Goal: Information Seeking & Learning: Learn about a topic

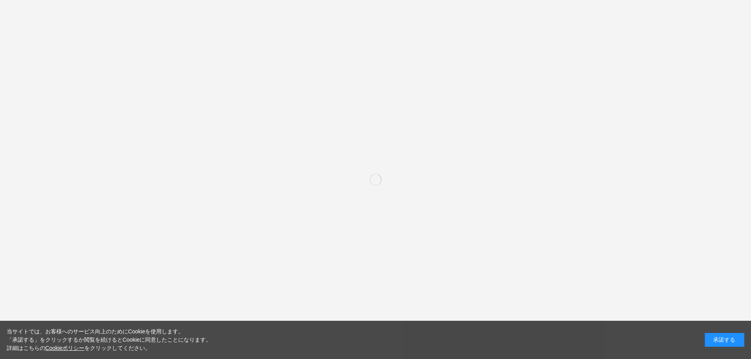
scroll to position [72, 0]
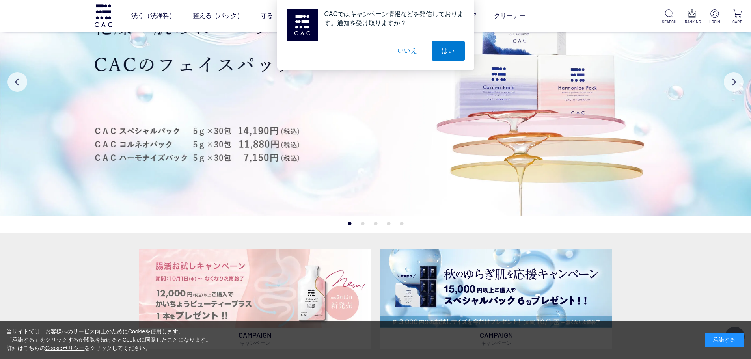
click at [412, 57] on button "いいえ" at bounding box center [407, 51] width 39 height 20
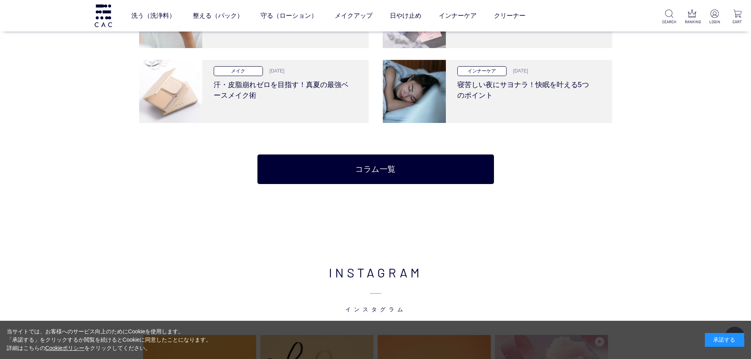
scroll to position [1785, 0]
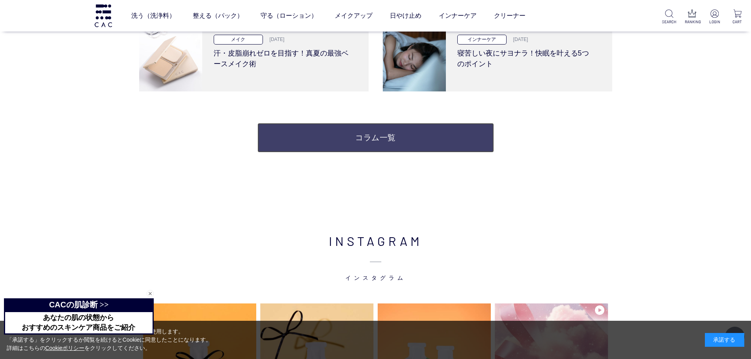
click at [360, 136] on link "コラム一覧" at bounding box center [376, 138] width 237 height 30
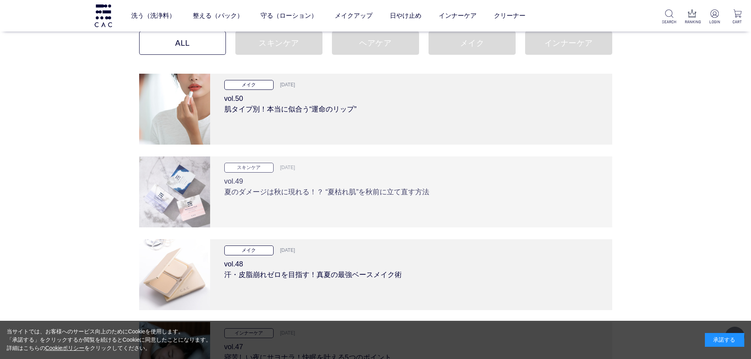
scroll to position [55, 0]
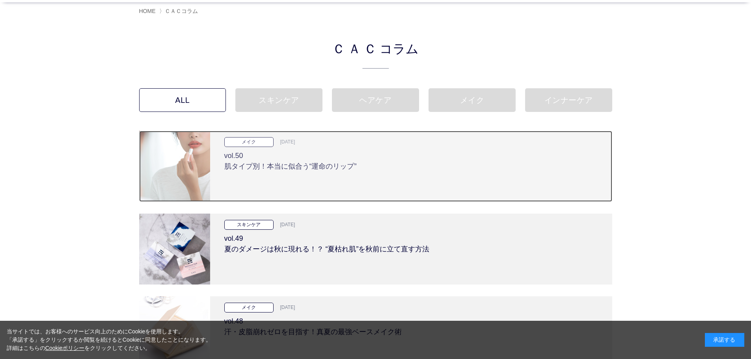
click at [309, 171] on h3 "vol.50 肌タイプ別！本当に似合う“運命のリップ”" at bounding box center [411, 159] width 374 height 25
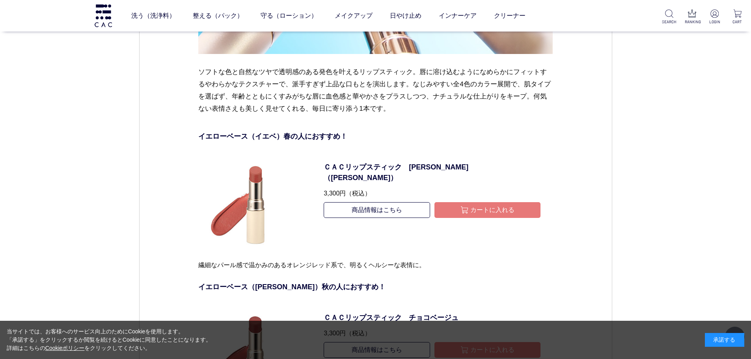
scroll to position [4414, 0]
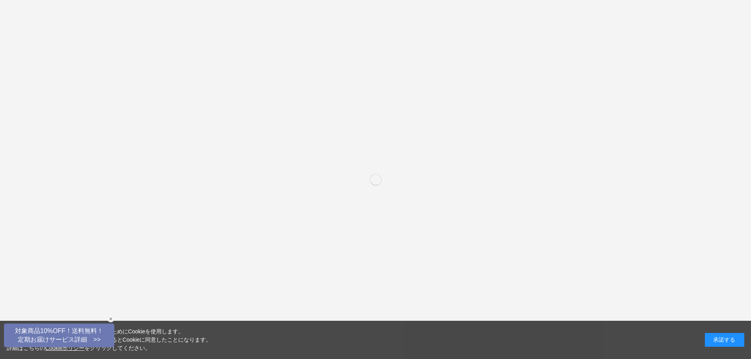
scroll to position [1785, 0]
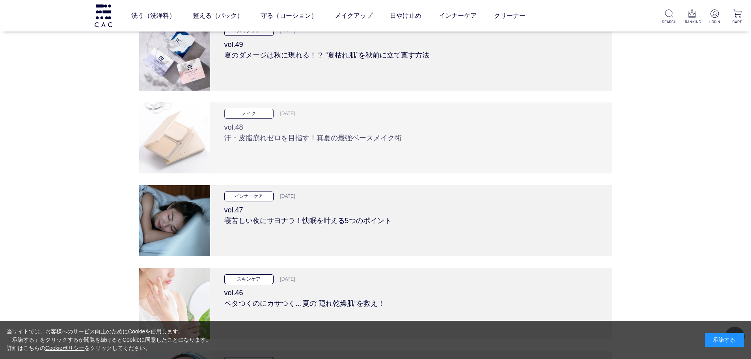
scroll to position [192, 0]
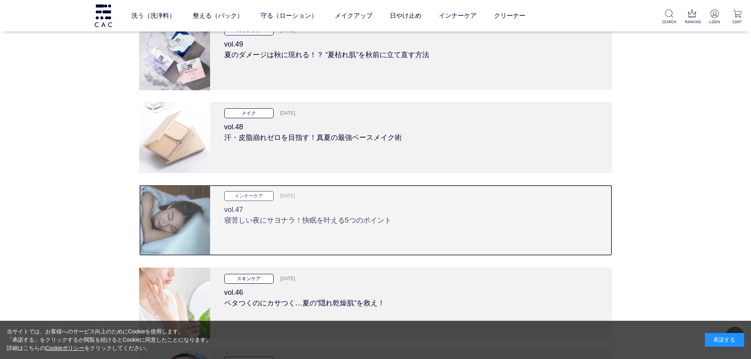
click at [386, 210] on h3 "vol.47 寝苦しい夜にサヨナラ！快眠を叶える5つのポイント" at bounding box center [411, 213] width 374 height 25
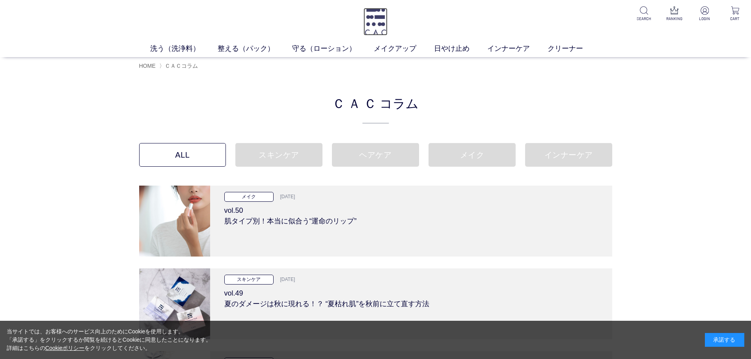
click at [375, 16] on img at bounding box center [376, 22] width 24 height 28
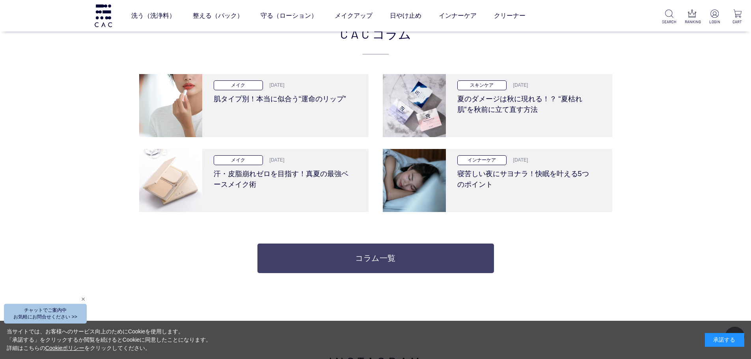
scroll to position [1667, 0]
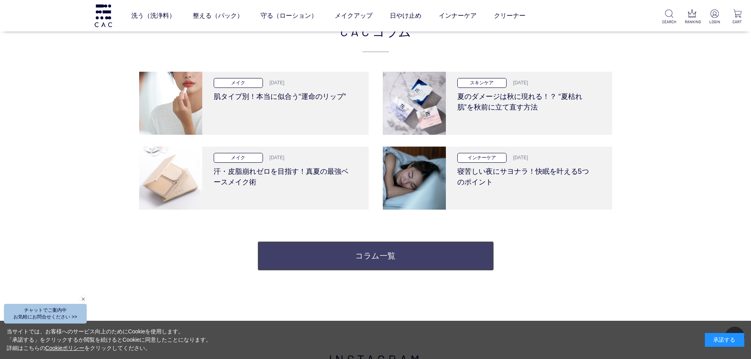
click at [379, 254] on link "コラム一覧" at bounding box center [376, 256] width 237 height 30
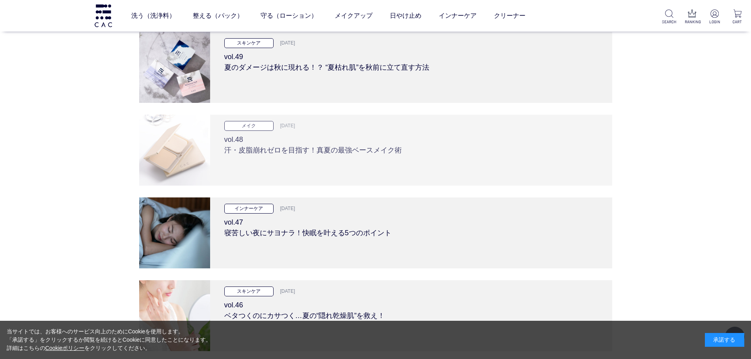
scroll to position [360, 0]
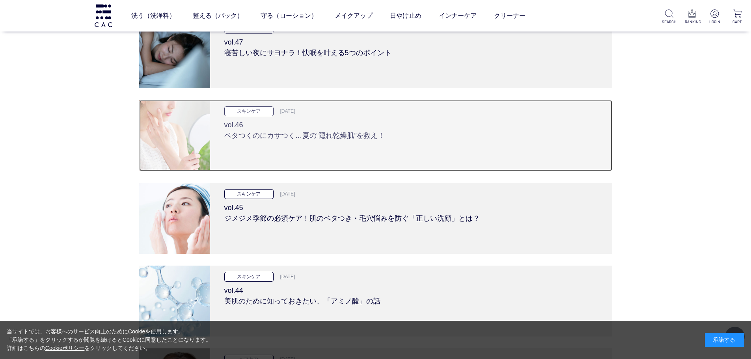
click at [347, 138] on h3 "vol.46 ベタつくのにカサつく…夏の“隠れ乾燥肌”を救え！" at bounding box center [411, 128] width 374 height 25
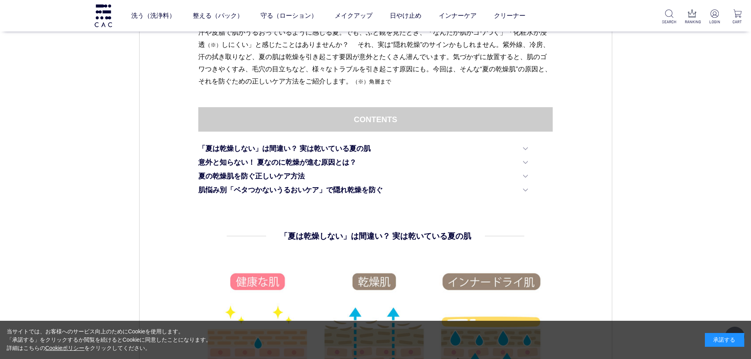
scroll to position [387, 0]
click at [347, 147] on link "「夏は乾燥しない」は間違い？ 実は乾いている夏の肌" at bounding box center [363, 148] width 330 height 11
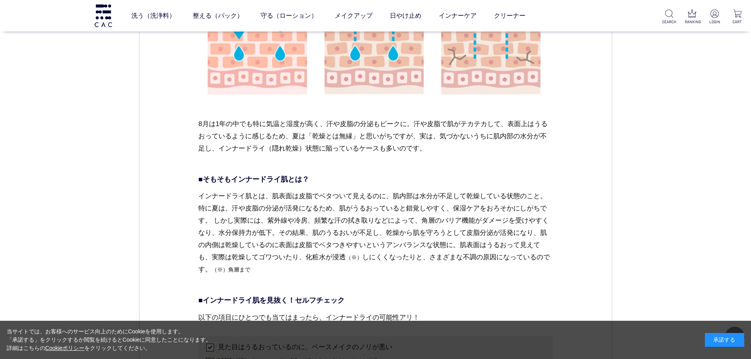
scroll to position [736, 0]
